Goal: Browse casually

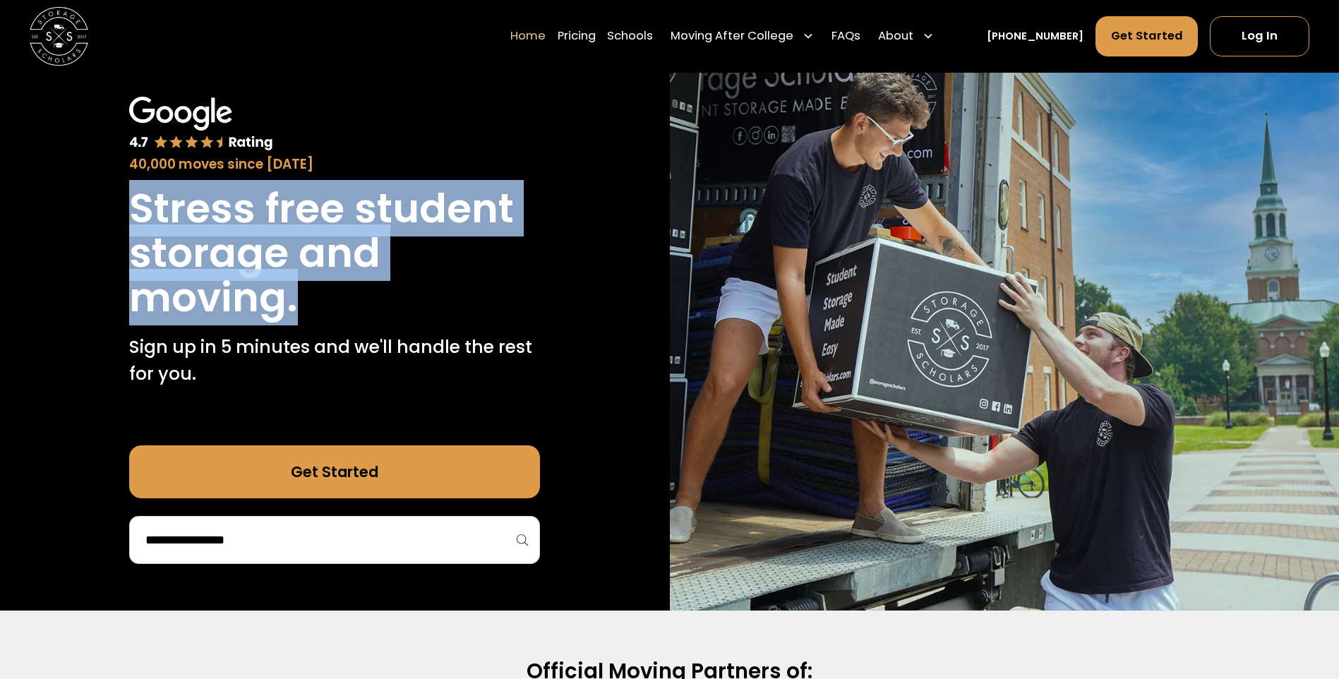
drag, startPoint x: 138, startPoint y: 204, endPoint x: 297, endPoint y: 313, distance: 192.9
click at [297, 313] on h1 "Stress free student storage and moving." at bounding box center [334, 252] width 411 height 133
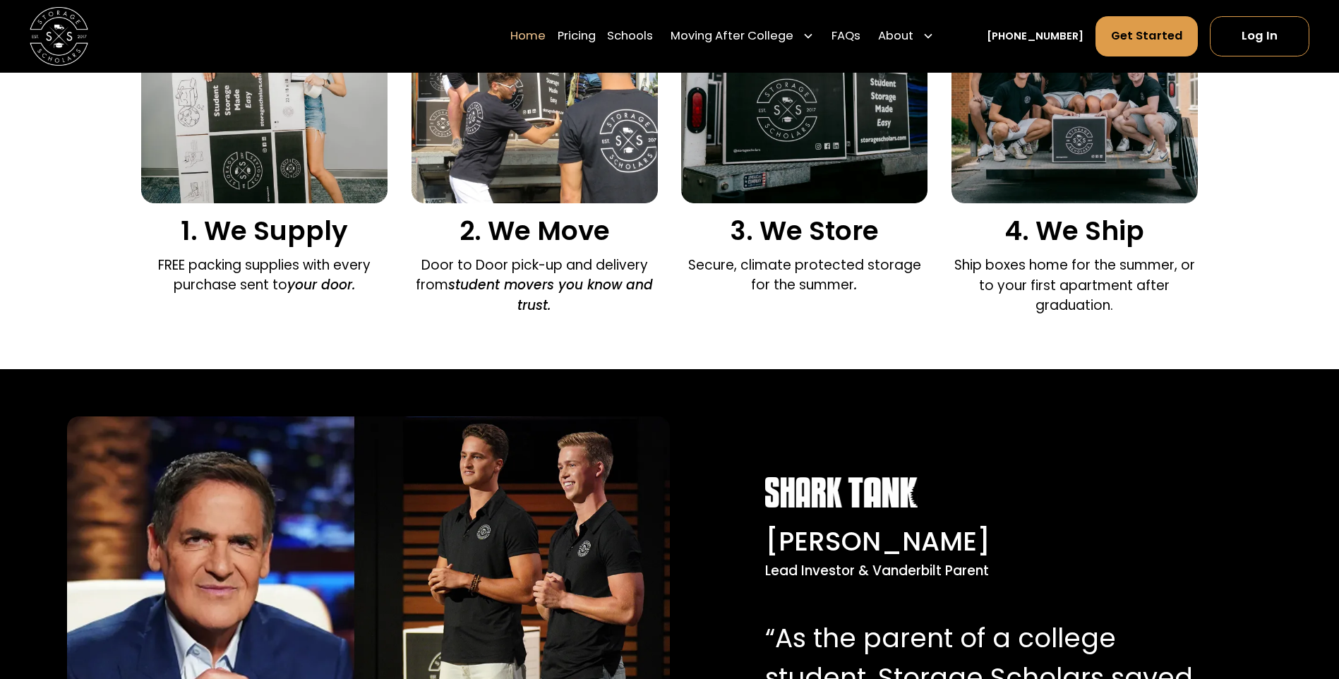
scroll to position [918, 0]
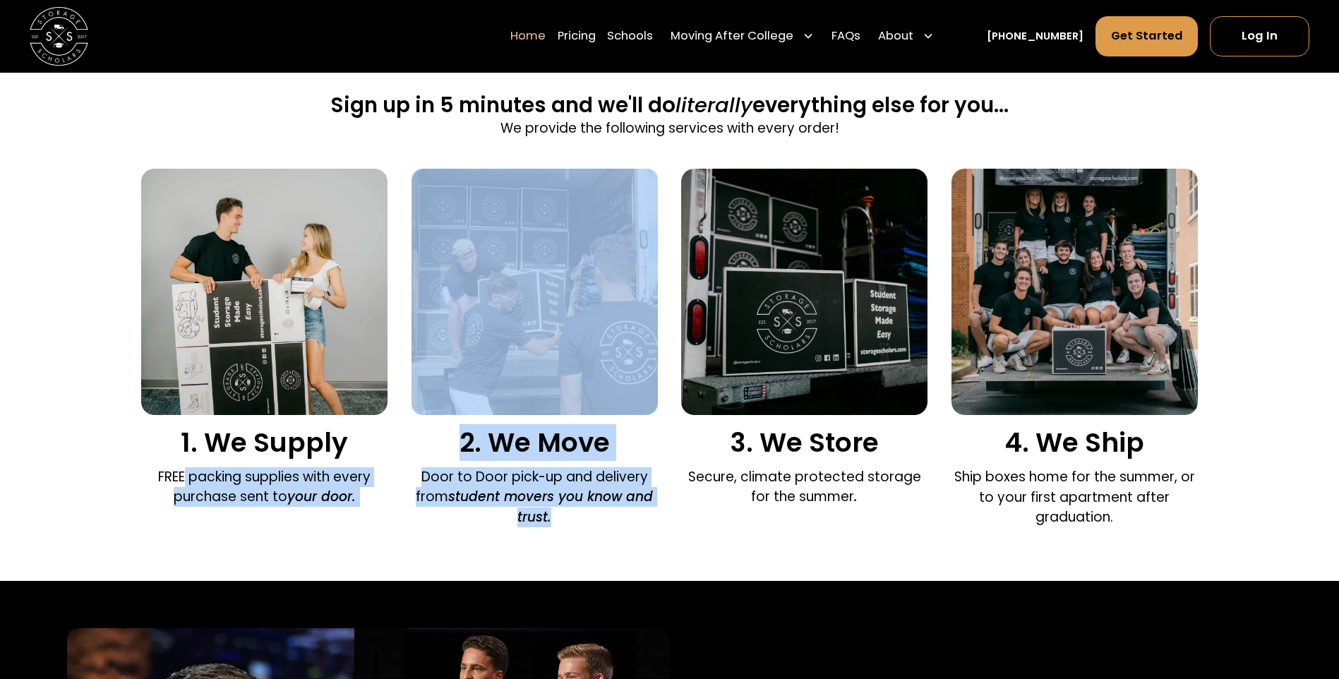
drag, startPoint x: 185, startPoint y: 479, endPoint x: 604, endPoint y: 512, distance: 420.6
click at [604, 512] on div "1. We Supply FREE packing supplies with every purchase sent to your door. 2. We…" at bounding box center [669, 352] width 1057 height 366
click at [604, 512] on p "Door to Door pick-up and delivery from student movers you know and trust." at bounding box center [535, 496] width 246 height 59
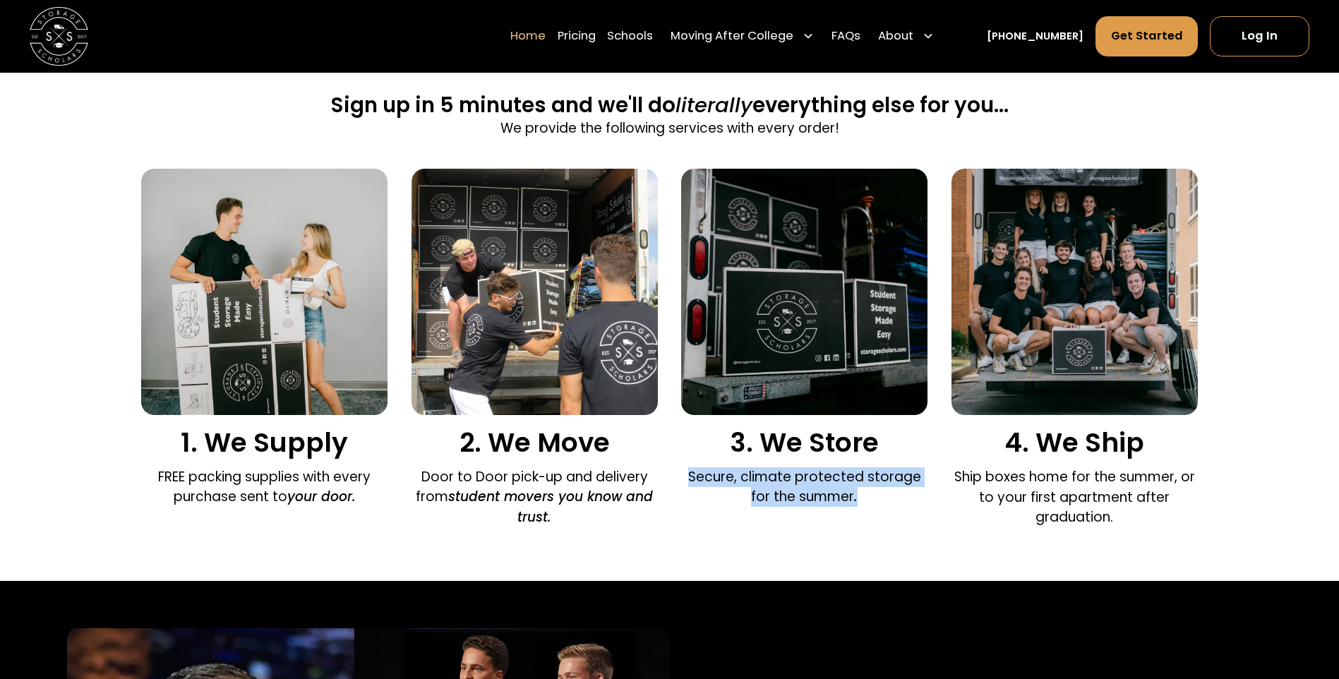
drag, startPoint x: 681, startPoint y: 478, endPoint x: 854, endPoint y: 494, distance: 173.7
click at [854, 494] on div "1. We Supply FREE packing supplies with every purchase sent to your door. 2. We…" at bounding box center [669, 352] width 1057 height 366
click at [854, 494] on p "Secure, climate protected storage for the summer ." at bounding box center [804, 487] width 246 height 40
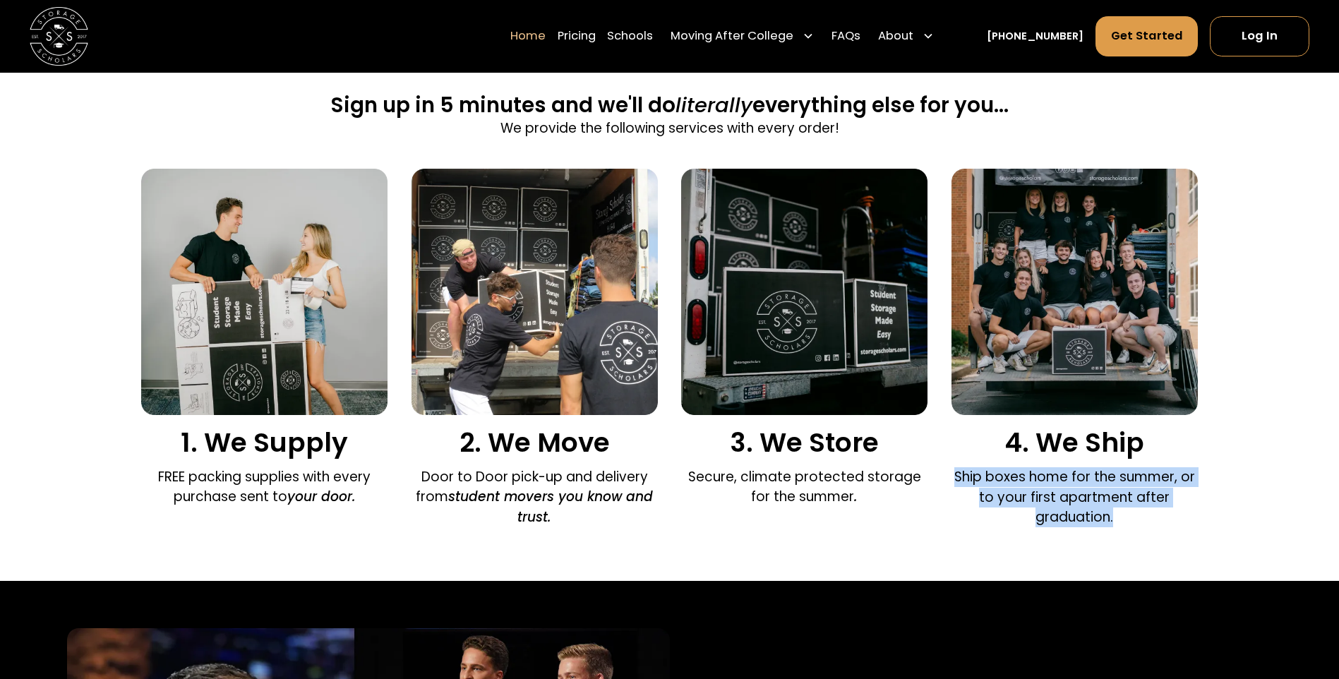
drag, startPoint x: 958, startPoint y: 477, endPoint x: 1118, endPoint y: 519, distance: 165.6
click at [1118, 519] on p "Ship boxes home for the summer, or to your first apartment after graduation." at bounding box center [1075, 496] width 246 height 59
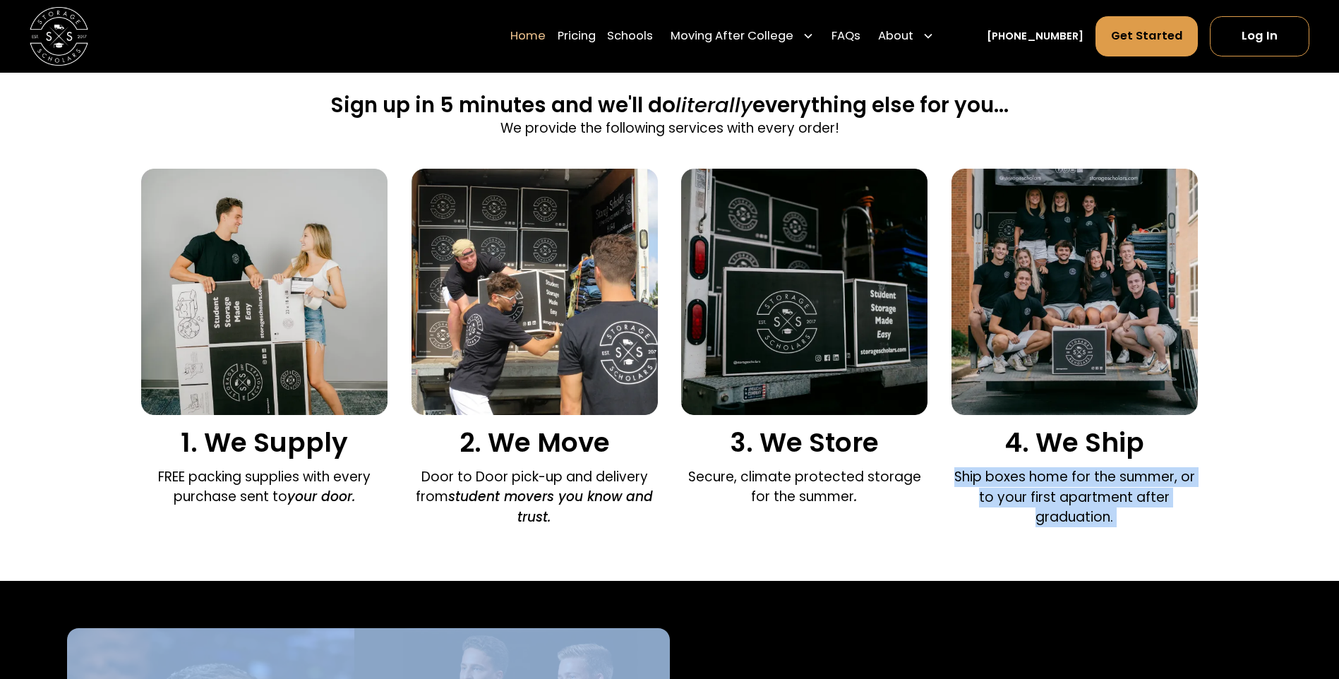
drag, startPoint x: 1118, startPoint y: 519, endPoint x: 957, endPoint y: 472, distance: 168.3
click at [957, 472] on p "Ship boxes home for the summer, or to your first apartment after graduation." at bounding box center [1075, 496] width 246 height 59
drag, startPoint x: 957, startPoint y: 472, endPoint x: 1124, endPoint y: 517, distance: 173.1
click at [1124, 517] on p "Ship boxes home for the summer, or to your first apartment after graduation." at bounding box center [1075, 496] width 246 height 59
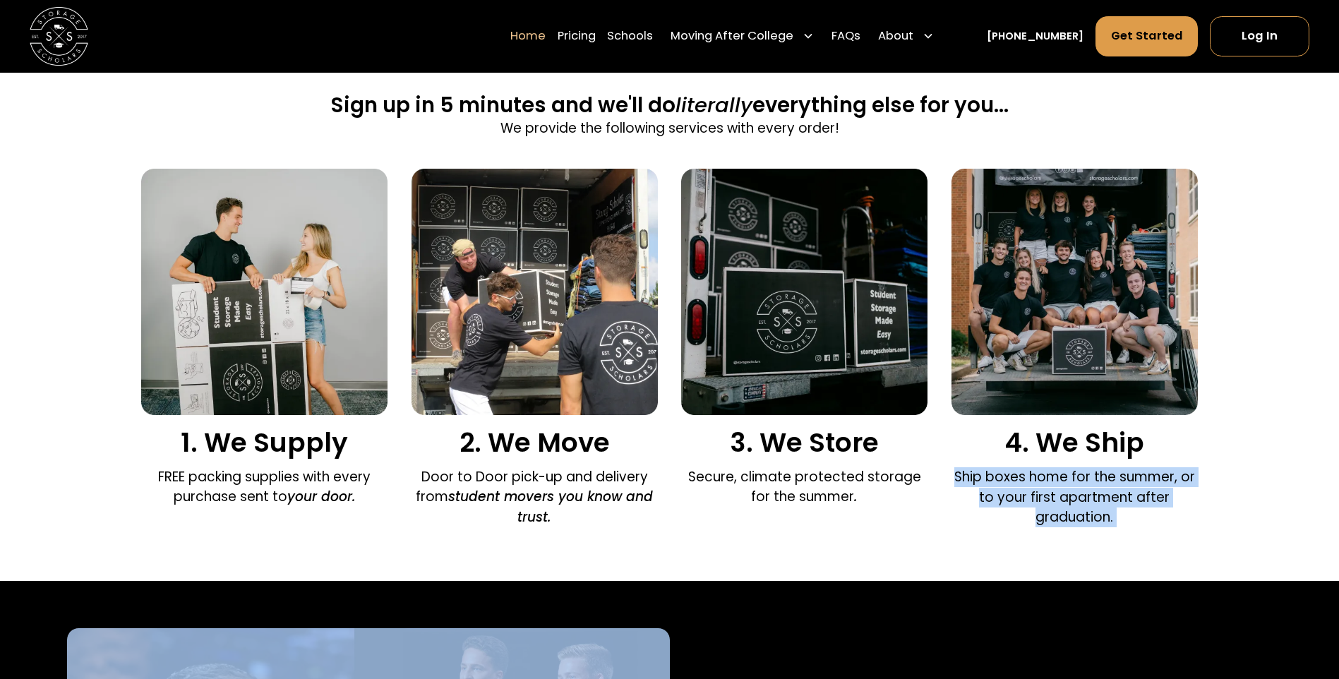
click at [1124, 517] on p "Ship boxes home for the summer, or to your first apartment after graduation." at bounding box center [1075, 496] width 246 height 59
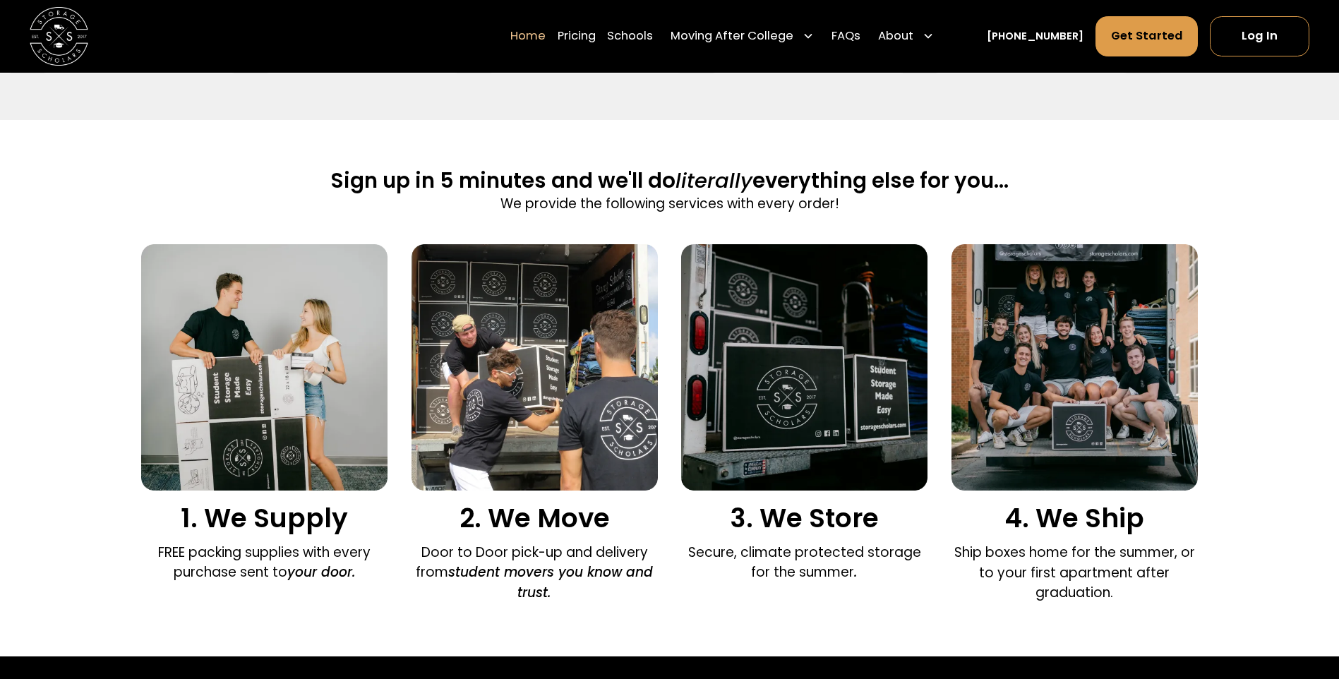
scroll to position [818, 0]
